Goal: Transaction & Acquisition: Purchase product/service

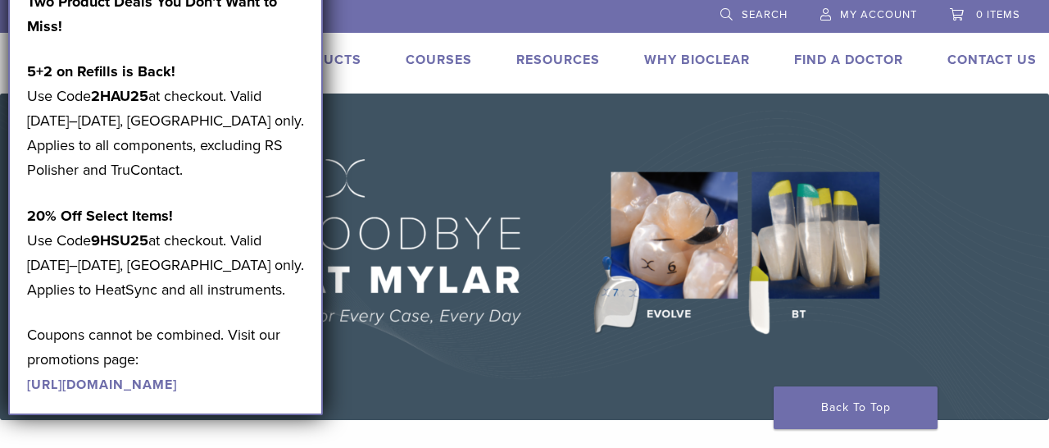
click at [480, 38] on div "BR 1.855.712.5327 Search My Account 0 items Cart Back to product site Products …" at bounding box center [524, 46] width 1049 height 93
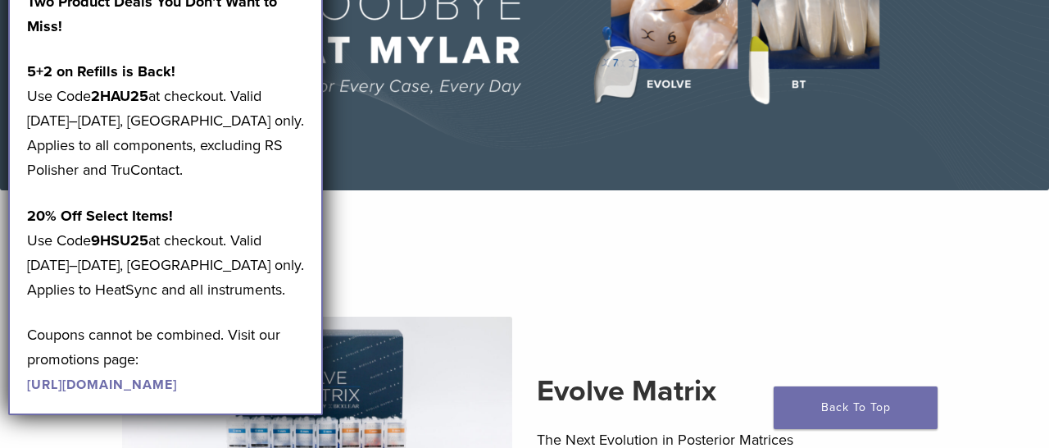
scroll to position [179, 0]
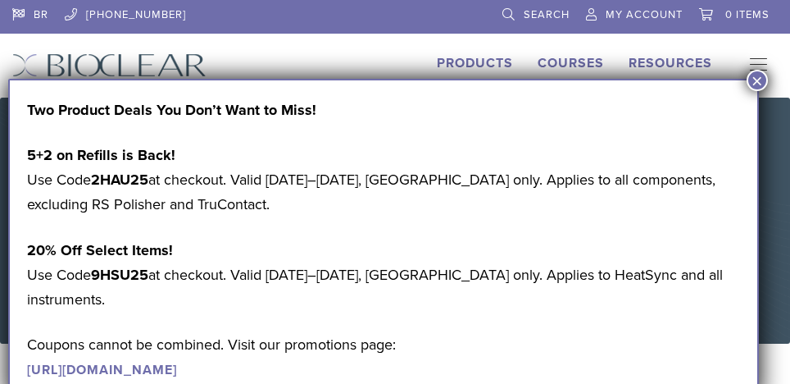
click at [760, 80] on button "×" at bounding box center [757, 80] width 21 height 21
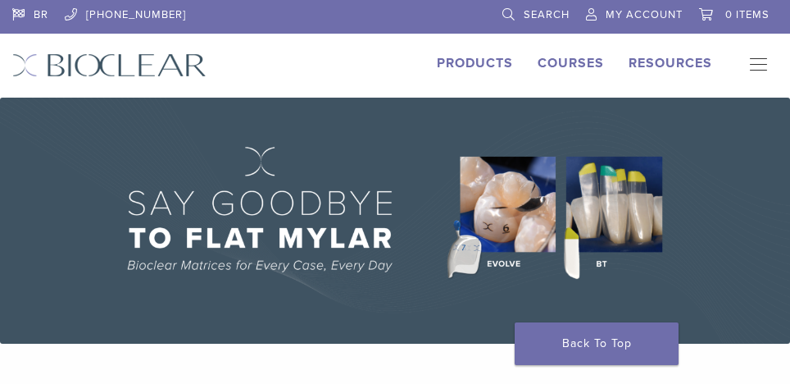
click at [476, 67] on link "Products" at bounding box center [475, 63] width 76 height 16
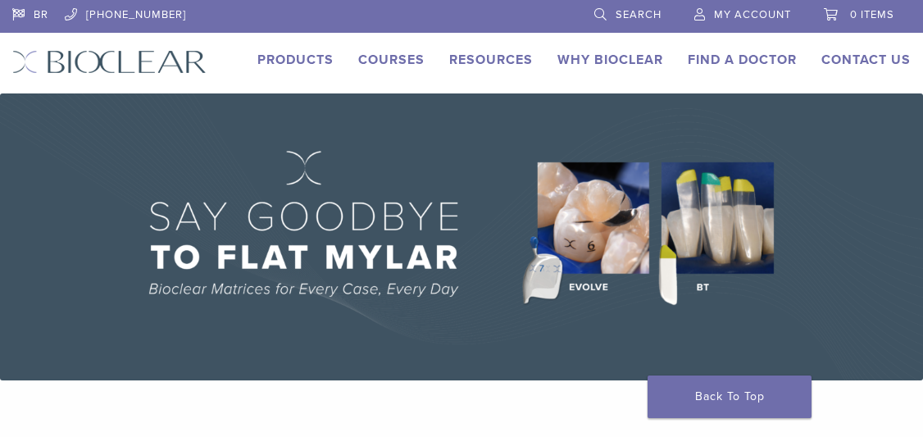
click at [293, 57] on link "Products" at bounding box center [295, 60] width 76 height 16
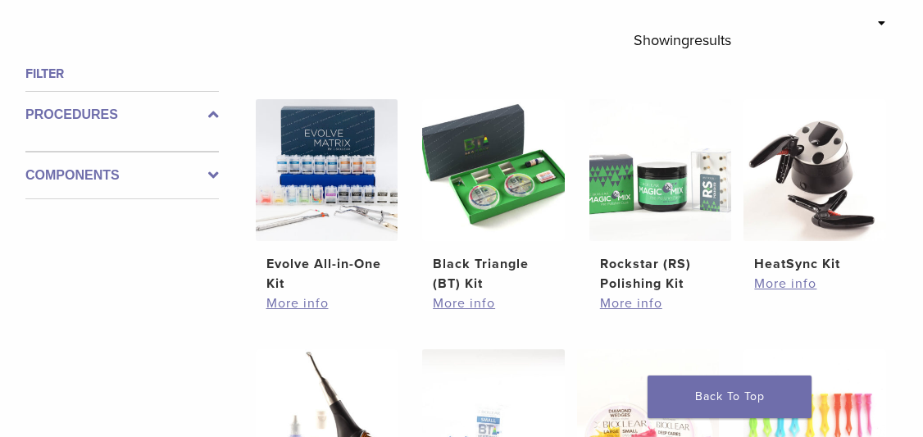
scroll to position [515, 0]
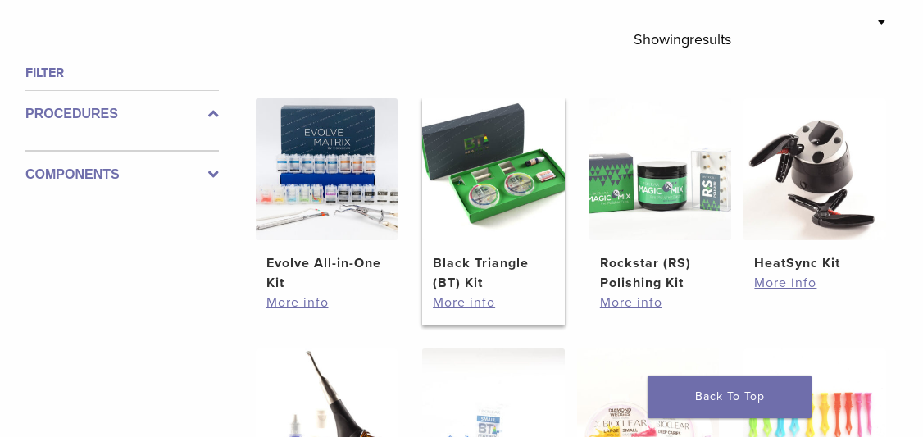
click at [503, 183] on img at bounding box center [493, 169] width 143 height 143
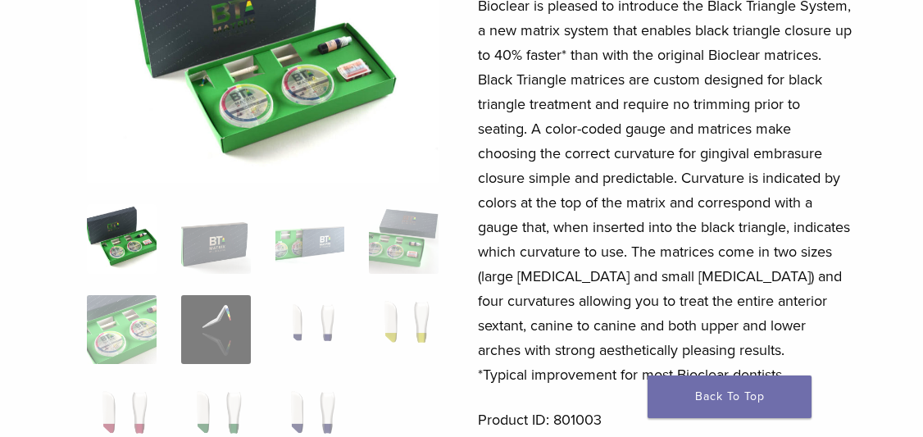
scroll to position [216, 0]
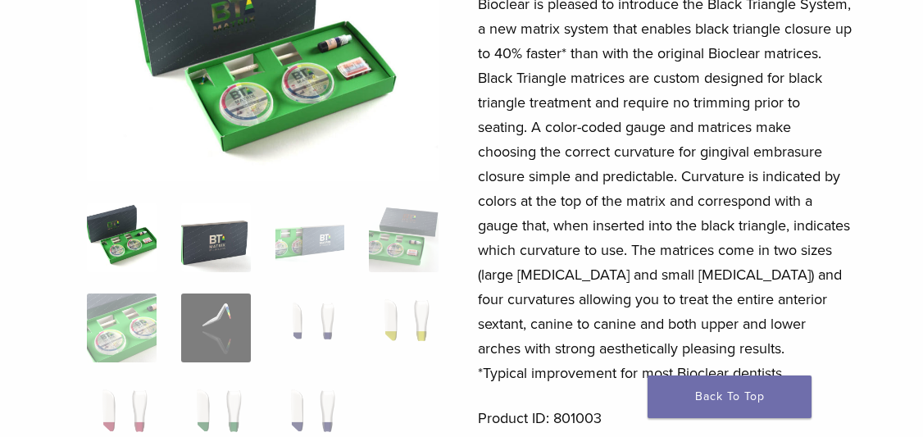
click at [215, 245] on img at bounding box center [216, 237] width 70 height 70
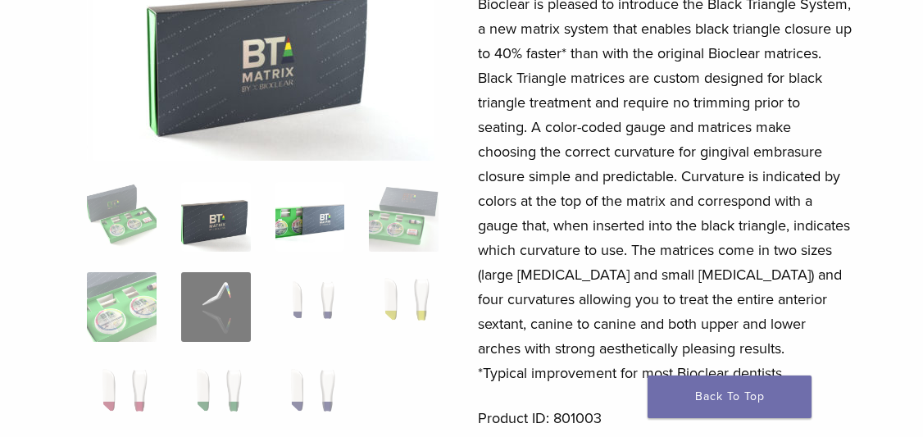
click at [316, 231] on img at bounding box center [310, 217] width 70 height 70
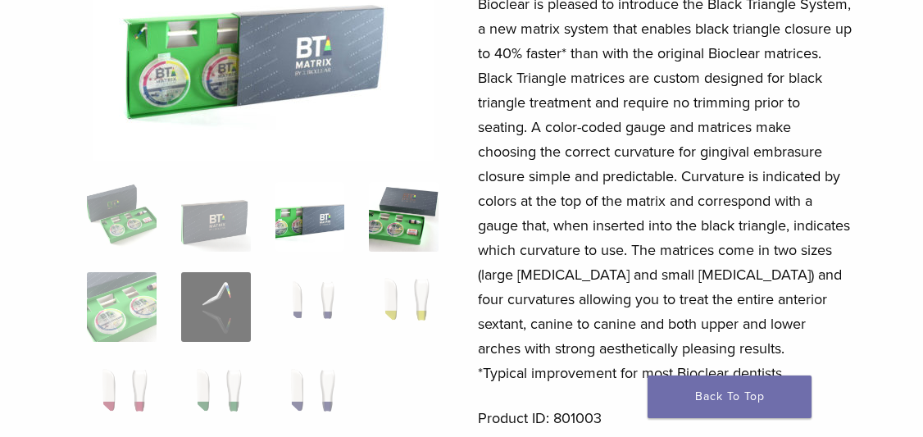
click at [399, 220] on img at bounding box center [404, 217] width 70 height 70
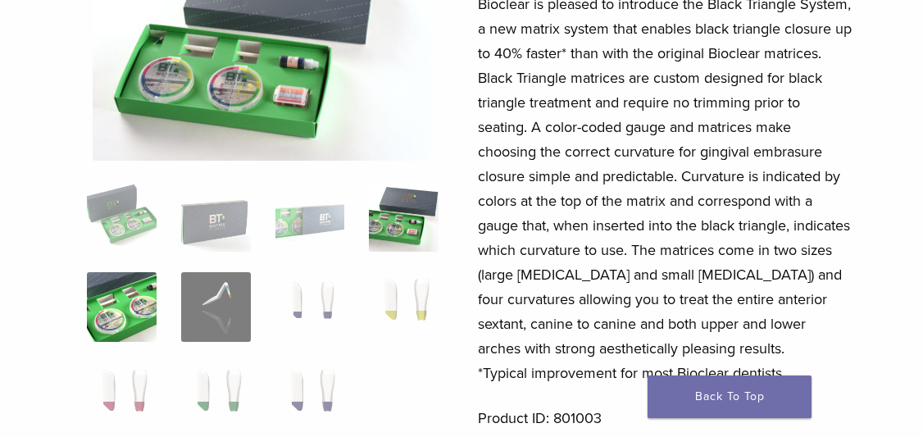
click at [132, 297] on img at bounding box center [122, 307] width 70 height 70
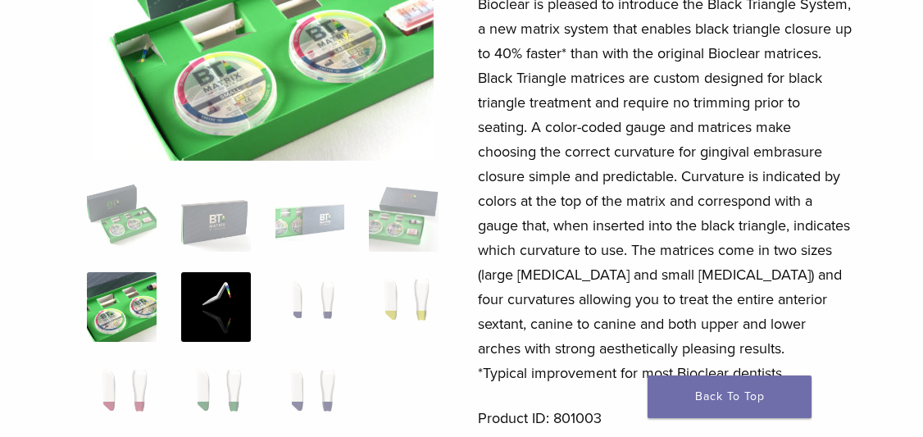
click at [216, 301] on img at bounding box center [216, 307] width 70 height 70
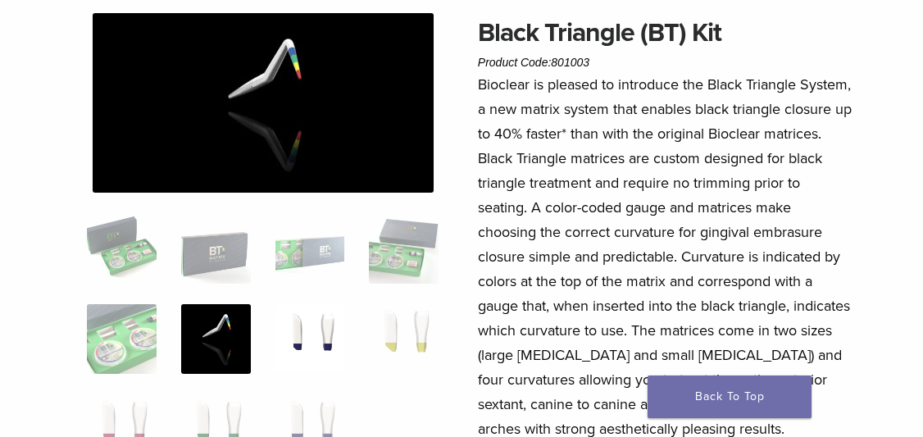
scroll to position [131, 0]
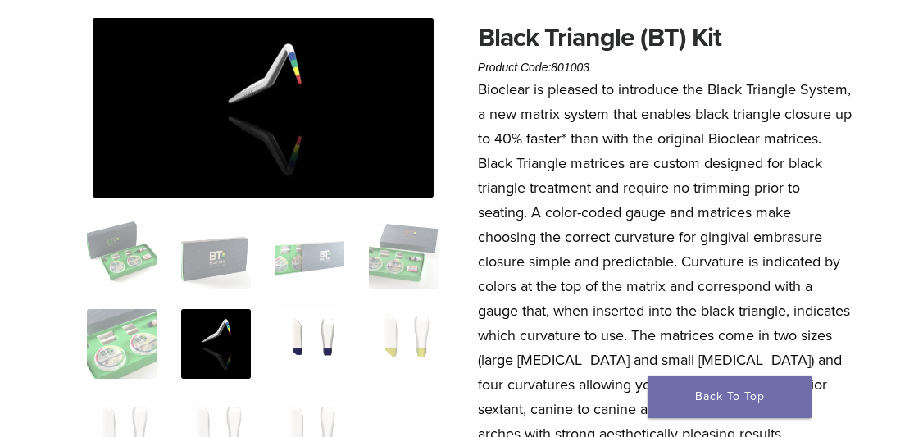
click at [321, 328] on img at bounding box center [310, 344] width 70 height 70
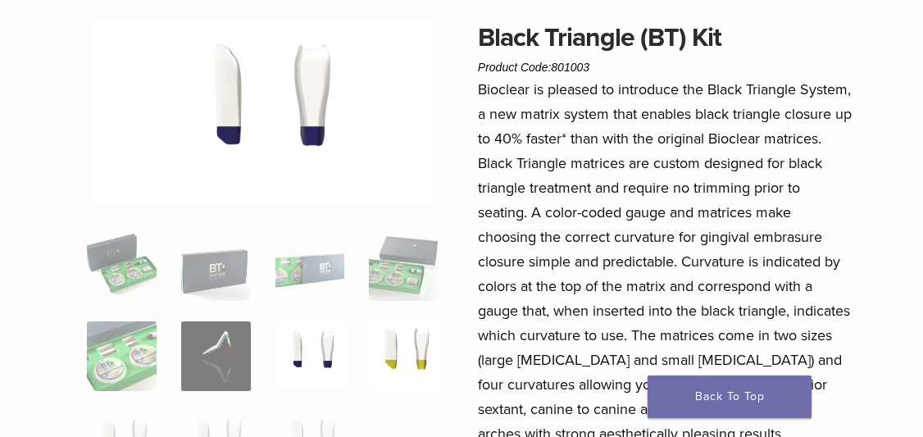
click at [403, 340] on img at bounding box center [404, 356] width 70 height 70
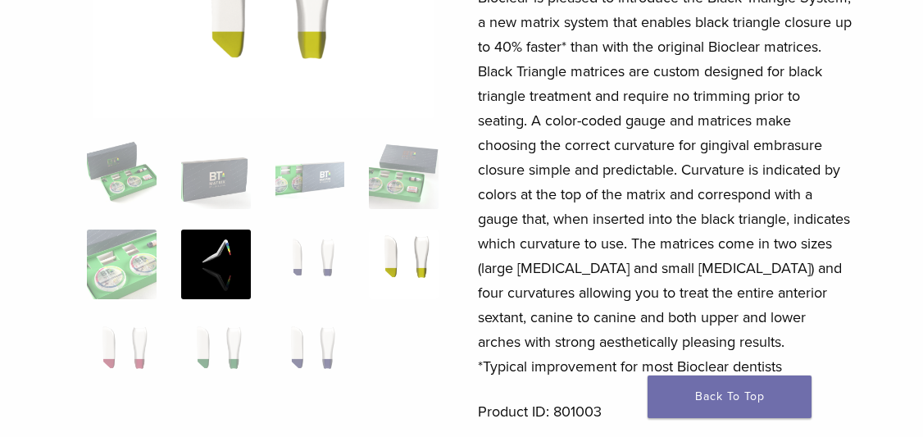
scroll to position [224, 0]
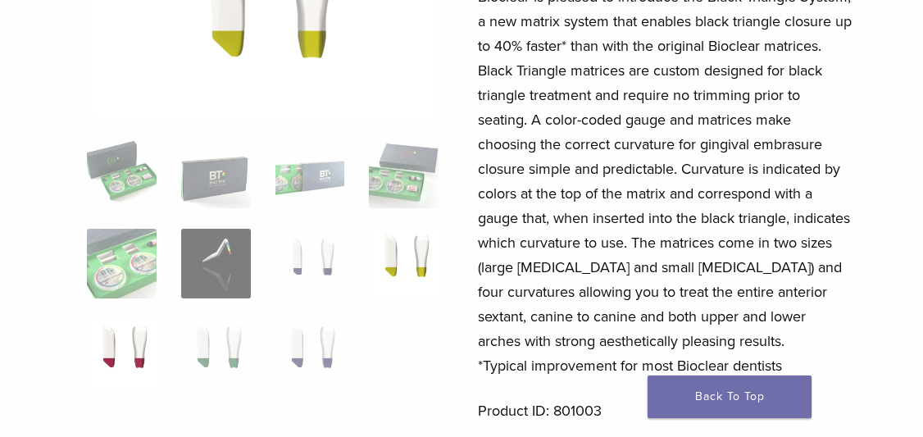
click at [122, 347] on img at bounding box center [122, 355] width 70 height 70
click at [233, 350] on img at bounding box center [216, 355] width 70 height 70
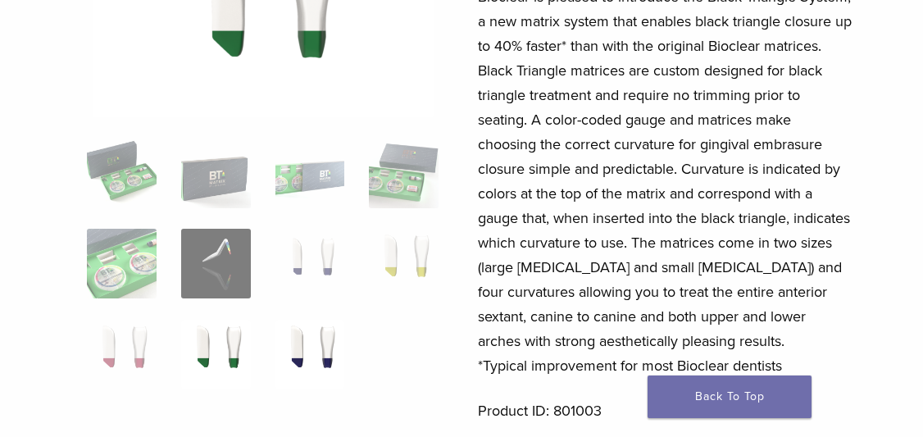
click at [325, 347] on img at bounding box center [310, 355] width 70 height 70
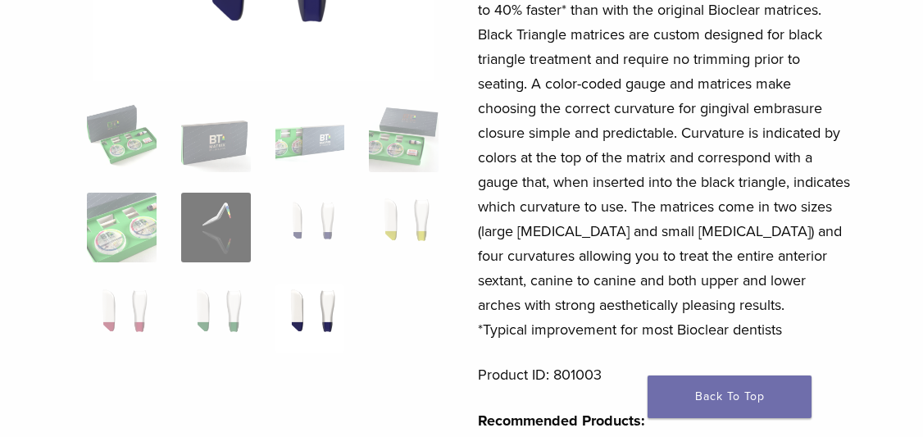
scroll to position [0, 0]
